Goal: Task Accomplishment & Management: Use online tool/utility

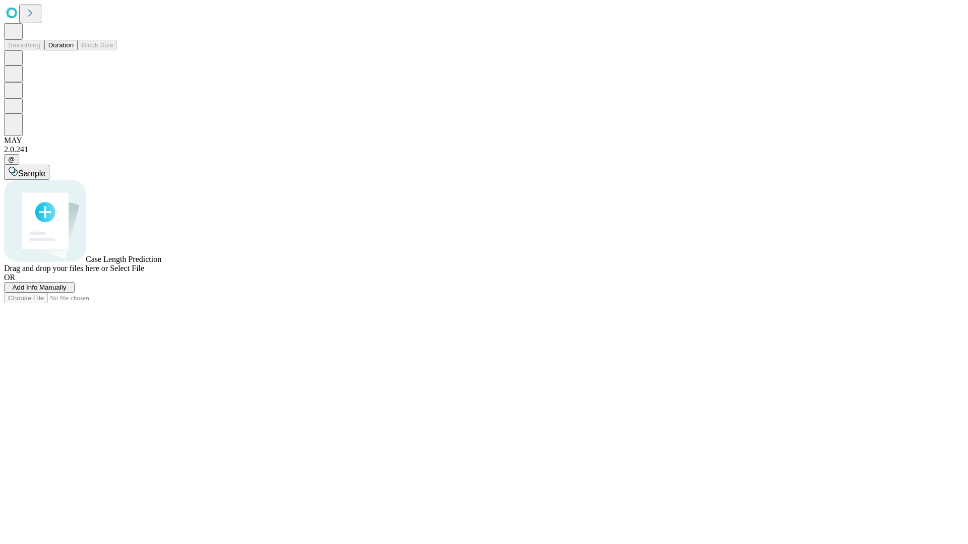
click at [67, 291] on span "Add Info Manually" at bounding box center [40, 288] width 54 height 8
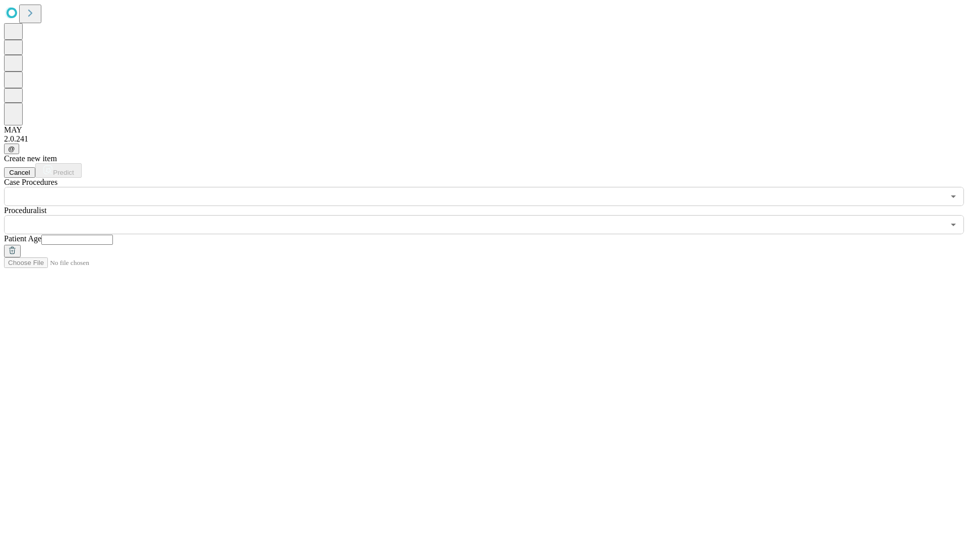
click at [113, 235] on input "text" at bounding box center [77, 240] width 72 height 10
type input "**"
click at [491, 215] on input "text" at bounding box center [474, 224] width 940 height 19
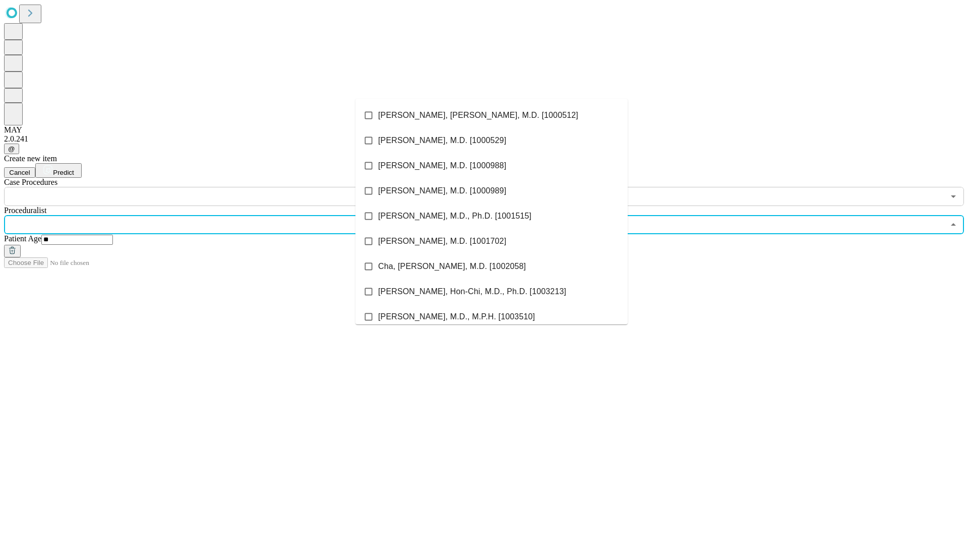
click at [491, 115] on li "[PERSON_NAME], [PERSON_NAME], M.D. [1000512]" at bounding box center [491, 115] width 272 height 25
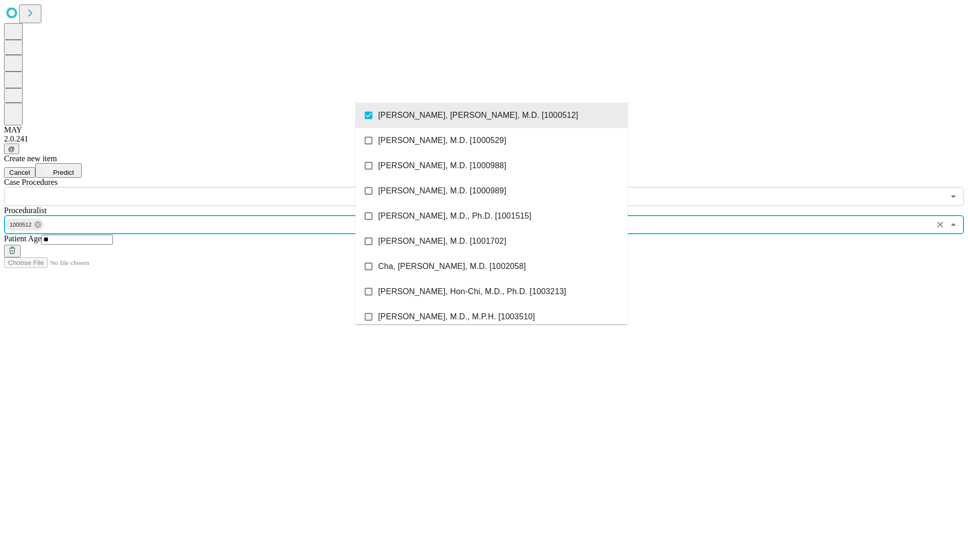
click at [212, 187] on input "text" at bounding box center [474, 196] width 940 height 19
